Goal: Navigation & Orientation: Understand site structure

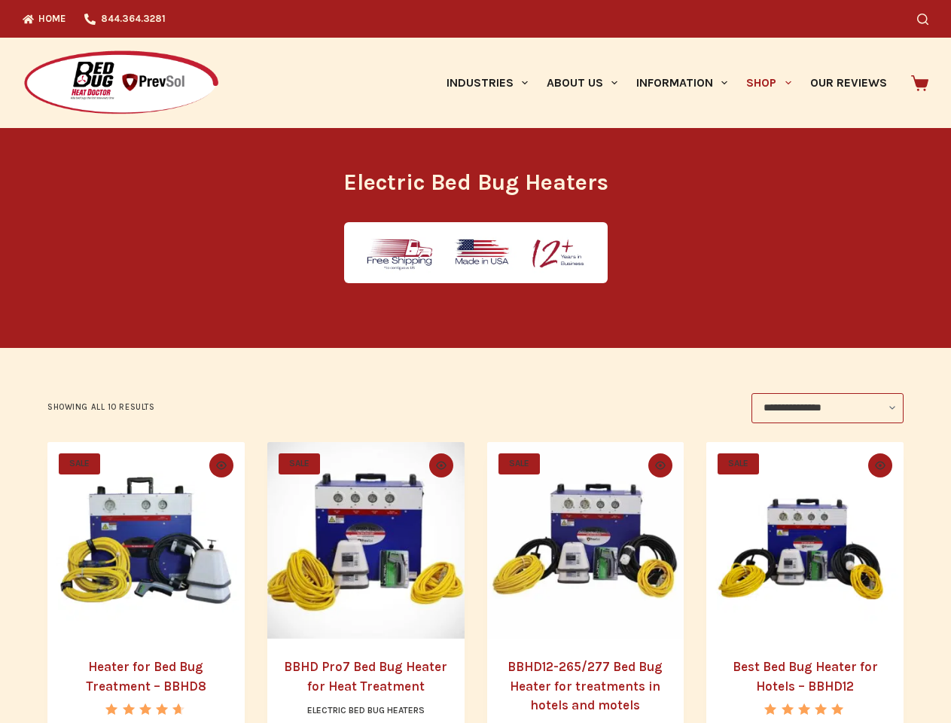
click at [928, 19] on icon "Search" at bounding box center [922, 19] width 11 height 11
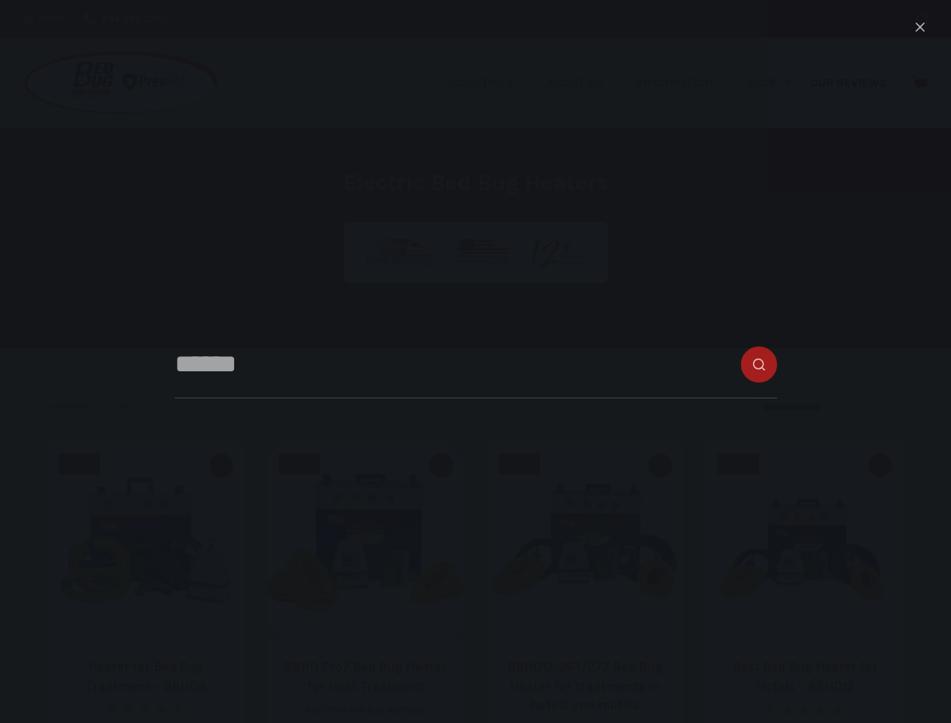
click at [492, 83] on link "Industries" at bounding box center [487, 83] width 100 height 90
click at [588, 83] on link "About Us" at bounding box center [582, 83] width 90 height 90
